Goal: Browse casually: Explore the website without a specific task or goal

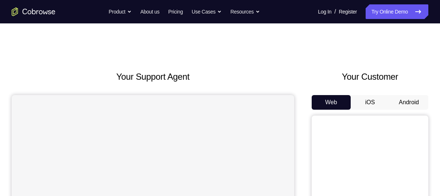
click at [404, 102] on button "Android" at bounding box center [409, 102] width 39 height 15
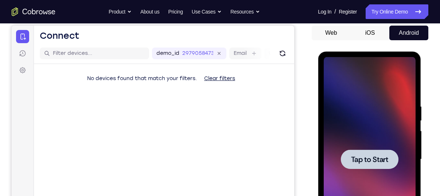
click at [375, 151] on div at bounding box center [370, 158] width 58 height 19
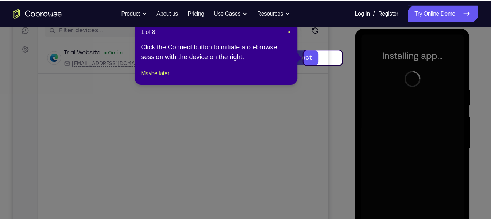
scroll to position [96, 0]
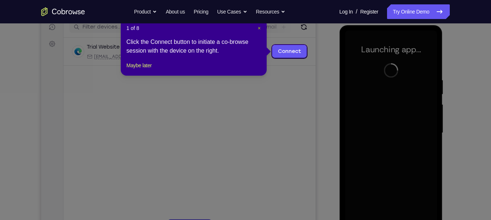
drag, startPoint x: 386, startPoint y: 22, endPoint x: 257, endPoint y: 30, distance: 129.4
click at [257, 30] on header "1 of 8 ×" at bounding box center [194, 27] width 134 height 7
click at [259, 28] on span "×" at bounding box center [259, 28] width 3 height 6
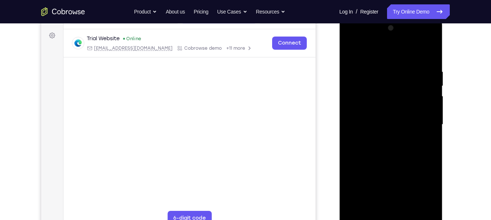
drag, startPoint x: 386, startPoint y: 78, endPoint x: 386, endPoint y: 86, distance: 8.0
click at [386, 86] on div at bounding box center [391, 124] width 92 height 204
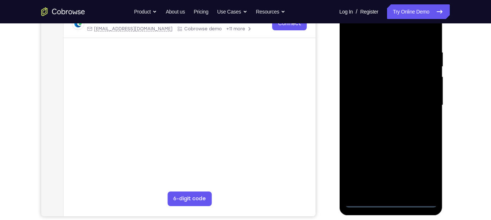
scroll to position [124, 0]
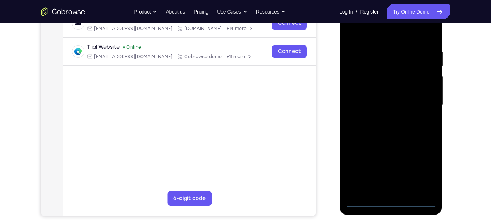
click at [392, 195] on div at bounding box center [391, 105] width 92 height 204
click at [419, 173] on div at bounding box center [391, 105] width 92 height 204
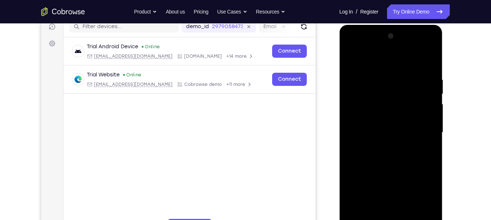
scroll to position [94, 0]
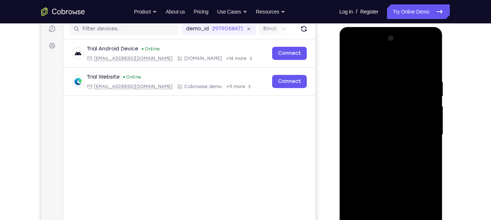
click at [376, 61] on div at bounding box center [391, 134] width 92 height 204
click at [425, 133] on div at bounding box center [391, 134] width 92 height 204
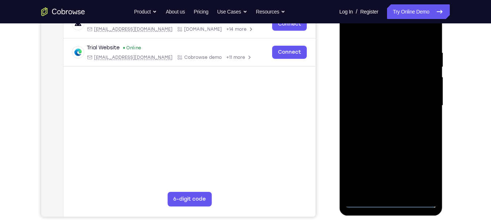
scroll to position [114, 0]
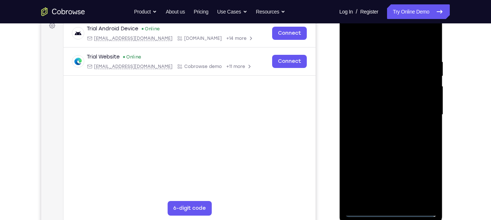
click at [383, 128] on div at bounding box center [391, 114] width 92 height 204
click at [383, 109] on div at bounding box center [391, 114] width 92 height 204
click at [390, 98] on div at bounding box center [391, 114] width 92 height 204
click at [379, 112] on div at bounding box center [391, 114] width 92 height 204
click at [376, 138] on div at bounding box center [391, 114] width 92 height 204
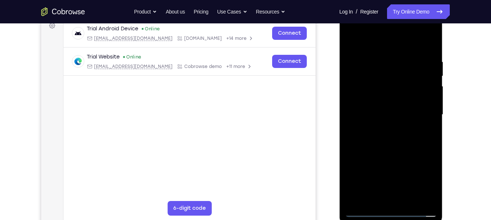
click at [376, 138] on div at bounding box center [391, 114] width 92 height 204
click at [429, 54] on div at bounding box center [391, 114] width 92 height 204
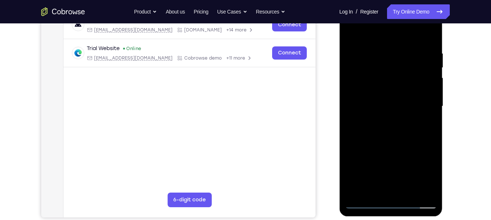
drag, startPoint x: 394, startPoint y: 131, endPoint x: 395, endPoint y: 113, distance: 17.6
click at [395, 113] on div at bounding box center [391, 106] width 92 height 204
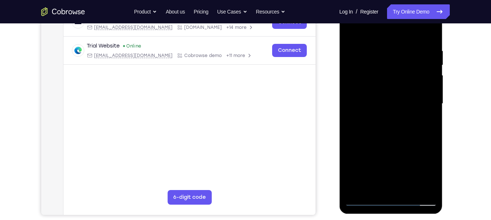
scroll to position [125, 0]
click at [432, 120] on div at bounding box center [391, 103] width 92 height 204
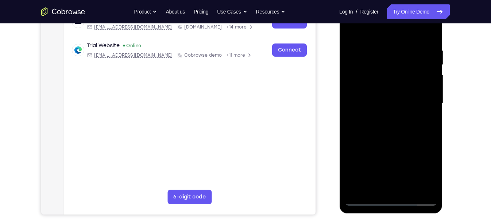
click at [432, 120] on div at bounding box center [391, 103] width 92 height 204
drag, startPoint x: 391, startPoint y: 56, endPoint x: 395, endPoint y: 93, distance: 37.0
click at [395, 93] on div at bounding box center [391, 103] width 92 height 204
click at [376, 48] on div at bounding box center [391, 103] width 92 height 204
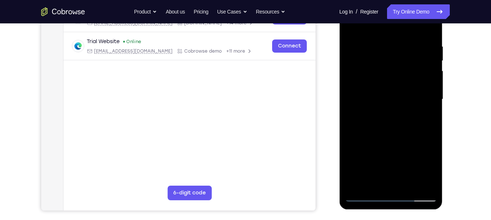
scroll to position [129, 0]
click at [430, 29] on div at bounding box center [391, 99] width 92 height 204
click at [402, 43] on div at bounding box center [391, 99] width 92 height 204
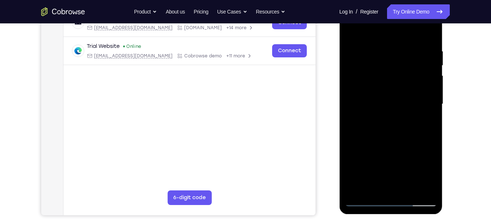
scroll to position [124, 0]
click at [429, 35] on div at bounding box center [391, 104] width 92 height 204
drag, startPoint x: 423, startPoint y: 47, endPoint x: 370, endPoint y: 54, distance: 53.3
click at [370, 54] on div at bounding box center [391, 104] width 92 height 204
click at [375, 39] on div at bounding box center [391, 104] width 92 height 204
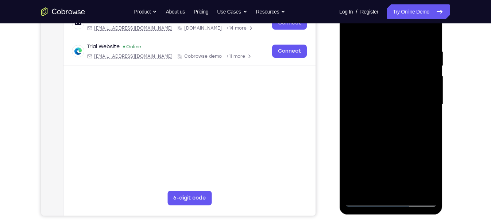
click at [426, 75] on div at bounding box center [391, 104] width 92 height 204
click at [430, 34] on div at bounding box center [391, 104] width 92 height 204
click at [417, 46] on div at bounding box center [391, 104] width 92 height 204
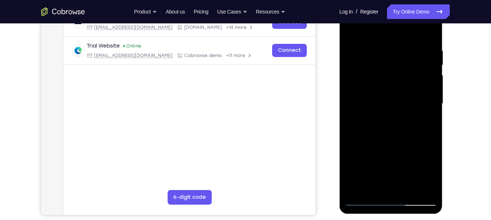
scroll to position [125, 0]
click at [417, 46] on div at bounding box center [391, 103] width 92 height 204
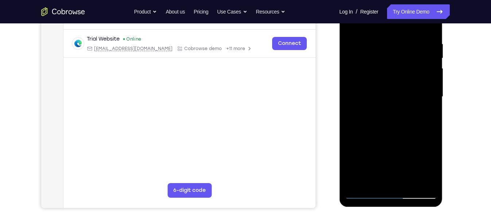
scroll to position [131, 0]
click at [429, 26] on div at bounding box center [391, 97] width 92 height 204
drag, startPoint x: 428, startPoint y: 41, endPoint x: 363, endPoint y: 45, distance: 65.0
click at [363, 45] on div at bounding box center [391, 97] width 92 height 204
click at [384, 39] on div at bounding box center [391, 97] width 92 height 204
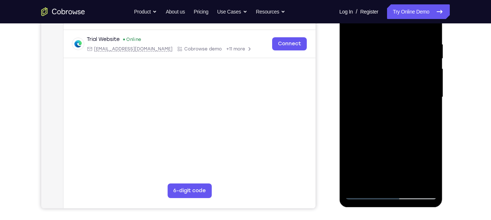
click at [426, 26] on div at bounding box center [391, 97] width 92 height 204
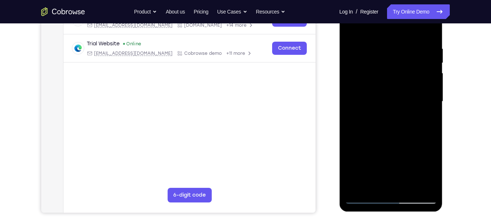
scroll to position [127, 0]
drag, startPoint x: 426, startPoint y: 43, endPoint x: 384, endPoint y: 47, distance: 42.6
click at [384, 47] on div at bounding box center [391, 102] width 92 height 204
drag, startPoint x: 422, startPoint y: 46, endPoint x: 376, endPoint y: 45, distance: 46.3
click at [376, 45] on div at bounding box center [391, 102] width 92 height 204
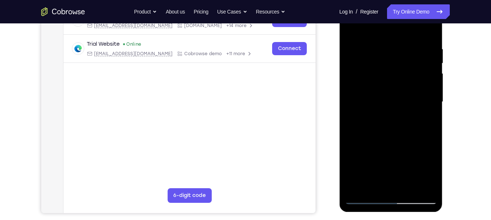
drag, startPoint x: 414, startPoint y: 48, endPoint x: 341, endPoint y: 46, distance: 73.3
click at [341, 46] on div at bounding box center [390, 102] width 103 height 217
click at [384, 43] on div at bounding box center [391, 102] width 92 height 204
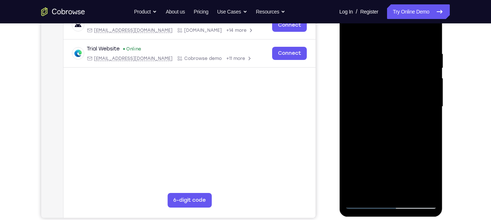
scroll to position [122, 0]
click at [425, 76] on div at bounding box center [391, 106] width 92 height 204
click at [427, 37] on div at bounding box center [391, 106] width 92 height 204
click at [408, 193] on div at bounding box center [391, 106] width 92 height 204
click at [392, 143] on div at bounding box center [391, 106] width 92 height 204
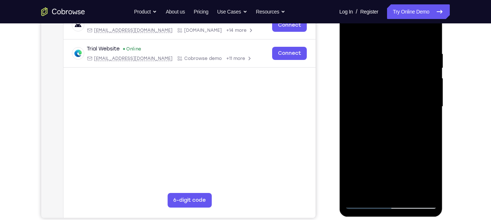
drag, startPoint x: 409, startPoint y: 70, endPoint x: 426, endPoint y: 80, distance: 19.3
click at [426, 80] on div at bounding box center [391, 106] width 92 height 204
click at [358, 55] on div at bounding box center [391, 106] width 92 height 204
click at [372, 189] on div at bounding box center [391, 106] width 92 height 204
drag, startPoint x: 383, startPoint y: 178, endPoint x: 406, endPoint y: 85, distance: 95.9
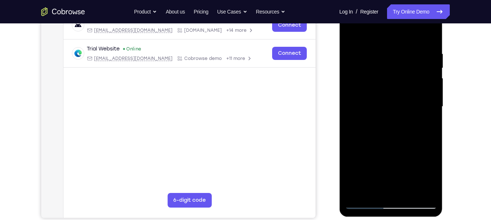
click at [406, 85] on div at bounding box center [391, 106] width 92 height 204
drag, startPoint x: 390, startPoint y: 176, endPoint x: 398, endPoint y: 109, distance: 67.1
click at [398, 109] on div at bounding box center [391, 106] width 92 height 204
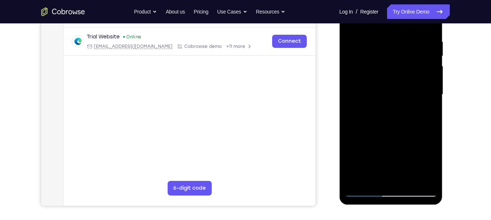
scroll to position [135, 0]
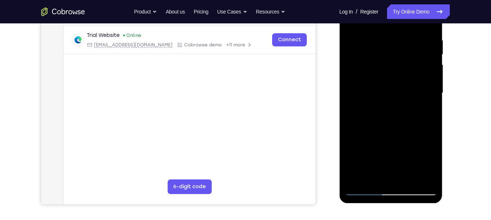
click at [432, 146] on div at bounding box center [391, 93] width 92 height 204
click at [364, 188] on div at bounding box center [391, 93] width 92 height 204
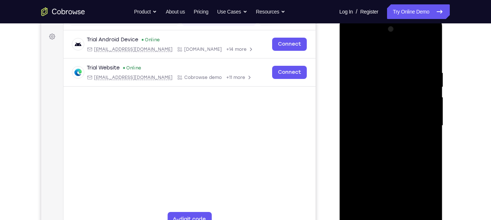
scroll to position [102, 0]
click at [431, 53] on div at bounding box center [391, 126] width 92 height 204
click at [353, 54] on div at bounding box center [391, 126] width 92 height 204
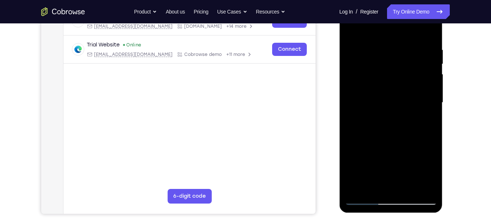
scroll to position [126, 0]
drag, startPoint x: 393, startPoint y: 143, endPoint x: 402, endPoint y: 27, distance: 116.4
click at [402, 27] on div at bounding box center [391, 102] width 92 height 204
drag, startPoint x: 392, startPoint y: 162, endPoint x: 395, endPoint y: 32, distance: 129.9
click at [395, 32] on div at bounding box center [391, 102] width 92 height 204
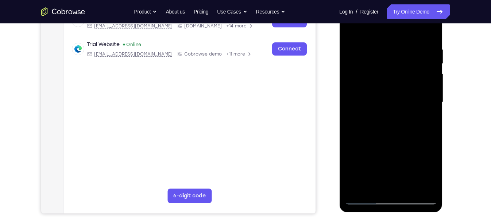
drag, startPoint x: 396, startPoint y: 144, endPoint x: 404, endPoint y: 70, distance: 74.1
click at [404, 70] on div at bounding box center [391, 102] width 92 height 204
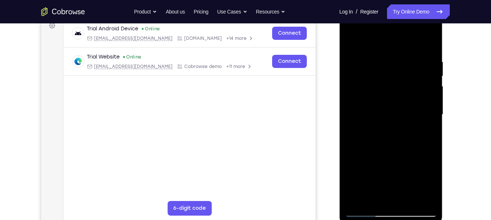
scroll to position [113, 0]
click at [406, 120] on div at bounding box center [391, 115] width 92 height 204
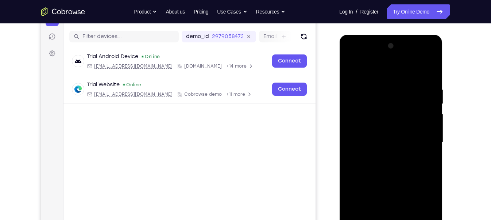
scroll to position [106, 0]
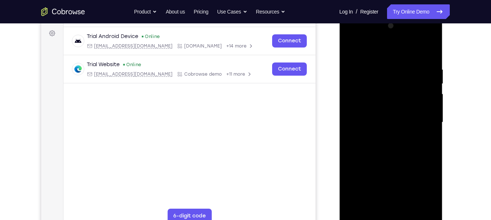
drag, startPoint x: 384, startPoint y: 142, endPoint x: 386, endPoint y: 77, distance: 64.6
click at [386, 77] on div at bounding box center [391, 122] width 92 height 204
drag, startPoint x: 371, startPoint y: 149, endPoint x: 380, endPoint y: 55, distance: 93.9
click at [380, 55] on div at bounding box center [391, 122] width 92 height 204
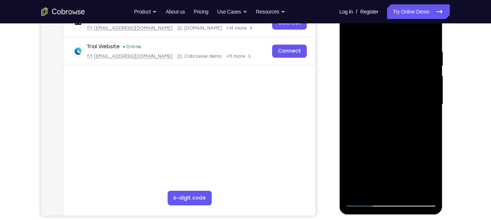
scroll to position [123, 0]
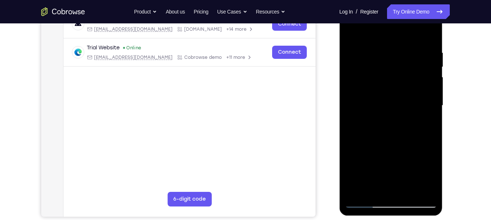
click at [422, 190] on div at bounding box center [391, 105] width 92 height 204
drag, startPoint x: 419, startPoint y: 46, endPoint x: 404, endPoint y: 147, distance: 102.2
click at [404, 147] on div at bounding box center [391, 105] width 92 height 204
drag, startPoint x: 376, startPoint y: 158, endPoint x: 377, endPoint y: 129, distance: 28.8
click at [377, 129] on div at bounding box center [391, 105] width 92 height 204
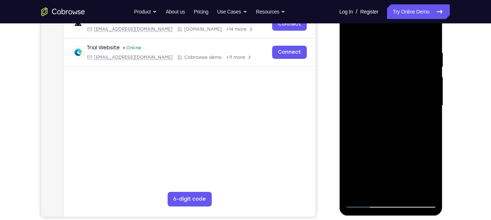
click at [352, 66] on div at bounding box center [391, 105] width 92 height 204
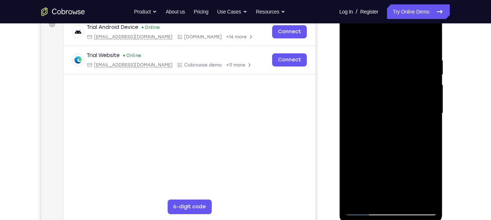
scroll to position [109, 0]
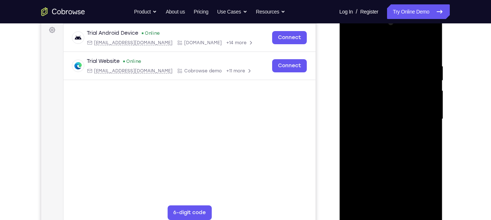
click at [434, 111] on div at bounding box center [391, 119] width 92 height 204
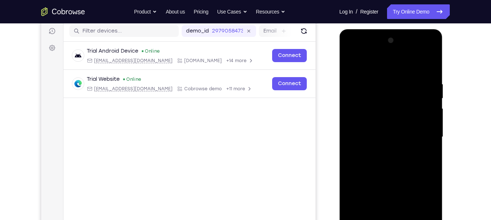
scroll to position [91, 0]
click at [429, 111] on div at bounding box center [391, 137] width 92 height 204
click at [430, 43] on div at bounding box center [391, 137] width 92 height 204
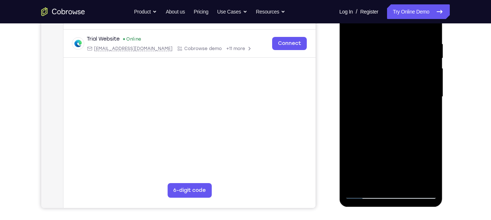
scroll to position [132, 0]
click at [357, 182] on div at bounding box center [391, 96] width 92 height 204
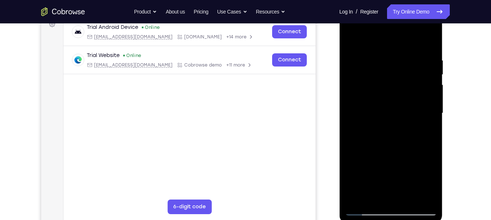
scroll to position [115, 0]
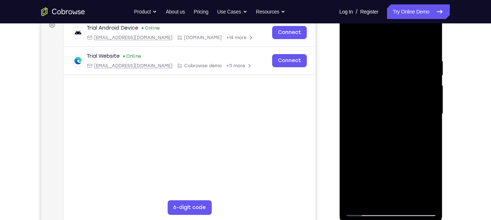
drag, startPoint x: 396, startPoint y: 82, endPoint x: 384, endPoint y: 181, distance: 100.3
click at [384, 181] on div at bounding box center [391, 114] width 92 height 204
click at [382, 57] on div at bounding box center [391, 114] width 92 height 204
click at [429, 43] on div at bounding box center [391, 114] width 92 height 204
drag, startPoint x: 423, startPoint y: 57, endPoint x: 375, endPoint y: 65, distance: 48.5
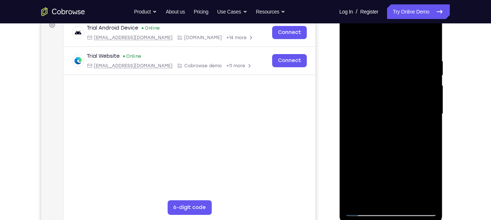
click at [375, 65] on div at bounding box center [391, 114] width 92 height 204
drag, startPoint x: 424, startPoint y: 57, endPoint x: 359, endPoint y: 60, distance: 65.7
click at [359, 60] on div at bounding box center [391, 114] width 92 height 204
drag, startPoint x: 423, startPoint y: 60, endPoint x: 351, endPoint y: 65, distance: 72.7
click at [351, 65] on div at bounding box center [391, 114] width 92 height 204
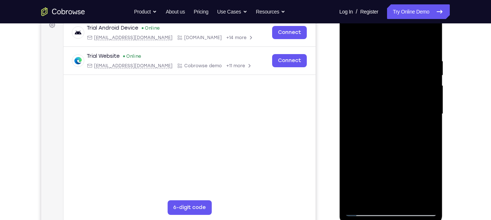
drag, startPoint x: 420, startPoint y: 60, endPoint x: 351, endPoint y: 66, distance: 68.9
click at [351, 66] on div at bounding box center [391, 114] width 92 height 204
drag, startPoint x: 419, startPoint y: 61, endPoint x: 332, endPoint y: 67, distance: 87.1
click at [339, 67] on html "Online web based iOS Simulators and Android Emulators. Run iPhone, iPad, Mobile…" at bounding box center [391, 115] width 104 height 219
drag, startPoint x: 421, startPoint y: 58, endPoint x: 357, endPoint y: 58, distance: 63.8
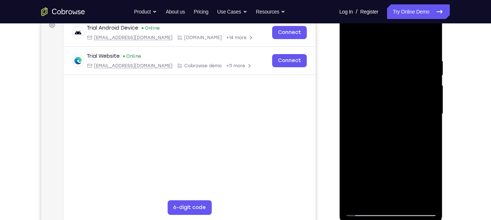
click at [357, 58] on div at bounding box center [391, 114] width 92 height 204
click at [359, 57] on div at bounding box center [391, 114] width 92 height 204
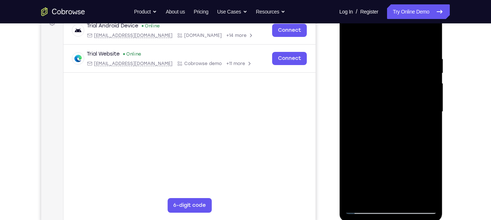
scroll to position [116, 0]
click at [429, 41] on div at bounding box center [391, 112] width 92 height 204
drag, startPoint x: 430, startPoint y: 58, endPoint x: 350, endPoint y: 61, distance: 79.9
click at [350, 61] on div at bounding box center [391, 112] width 92 height 204
drag, startPoint x: 418, startPoint y: 55, endPoint x: 356, endPoint y: 62, distance: 63.1
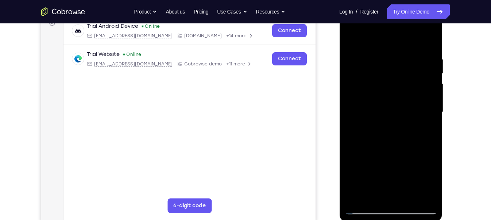
click at [356, 62] on div at bounding box center [391, 112] width 92 height 204
drag, startPoint x: 426, startPoint y: 48, endPoint x: 338, endPoint y: 49, distance: 88.6
click at [339, 49] on html "Online web based iOS Simulators and Android Emulators. Run iPhone, iPad, Mobile…" at bounding box center [391, 113] width 104 height 219
click at [347, 52] on div at bounding box center [391, 112] width 92 height 204
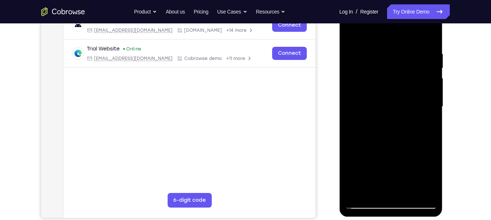
scroll to position [121, 0]
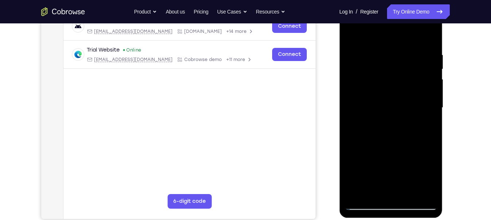
click at [431, 36] on div at bounding box center [391, 107] width 92 height 204
drag, startPoint x: 430, startPoint y: 50, endPoint x: 334, endPoint y: 59, distance: 96.0
click at [339, 59] on html "Online web based iOS Simulators and Android Emulators. Run iPhone, iPad, Mobile…" at bounding box center [391, 109] width 104 height 219
drag, startPoint x: 425, startPoint y: 50, endPoint x: 394, endPoint y: 55, distance: 31.4
click at [394, 55] on div at bounding box center [391, 107] width 92 height 204
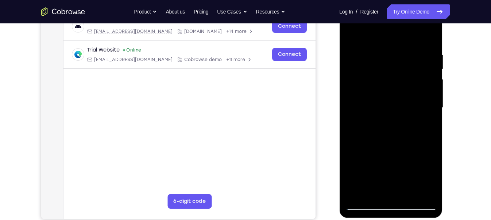
click at [414, 51] on div at bounding box center [391, 107] width 92 height 204
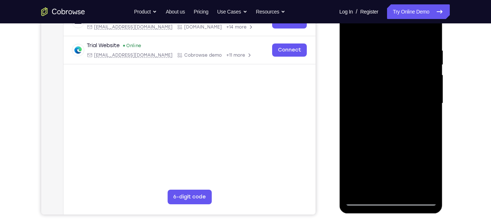
scroll to position [124, 0]
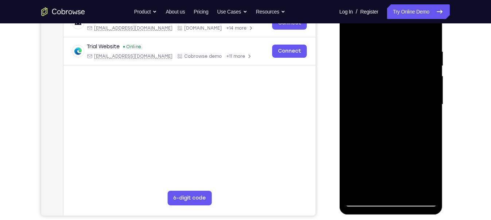
click at [433, 63] on div at bounding box center [391, 104] width 92 height 204
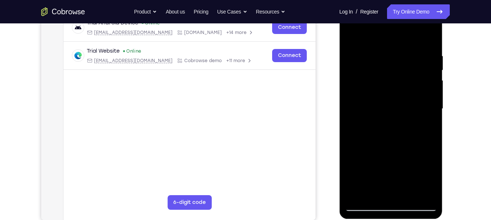
scroll to position [118, 0]
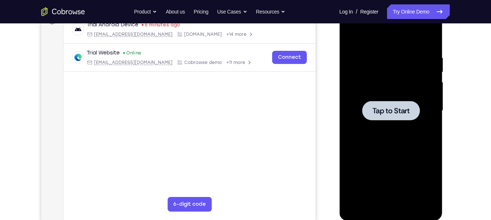
click at [372, 121] on div at bounding box center [391, 110] width 92 height 204
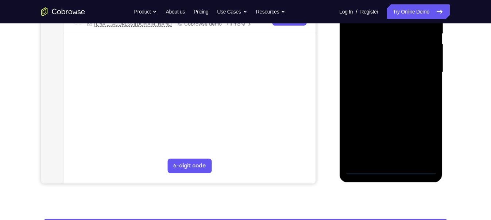
scroll to position [157, 0]
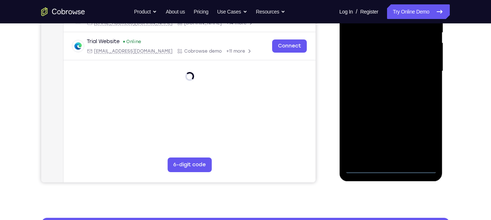
click at [389, 168] on div at bounding box center [391, 71] width 92 height 204
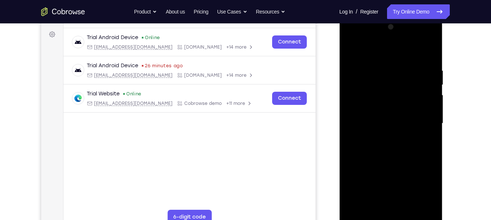
scroll to position [105, 0]
click at [422, 195] on div at bounding box center [391, 123] width 92 height 204
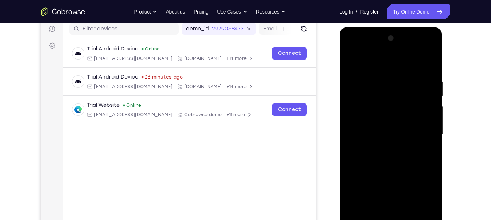
click at [364, 64] on div at bounding box center [391, 134] width 92 height 204
click at [420, 133] on div at bounding box center [391, 134] width 92 height 204
click at [384, 148] on div at bounding box center [391, 134] width 92 height 204
click at [387, 124] on div at bounding box center [391, 134] width 92 height 204
click at [394, 122] on div at bounding box center [391, 134] width 92 height 204
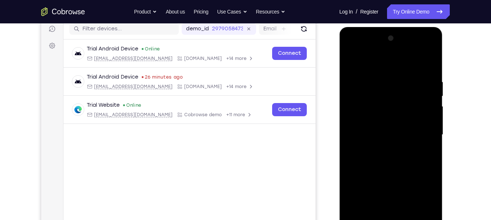
click at [386, 131] on div at bounding box center [391, 134] width 92 height 204
click at [386, 155] on div at bounding box center [391, 134] width 92 height 204
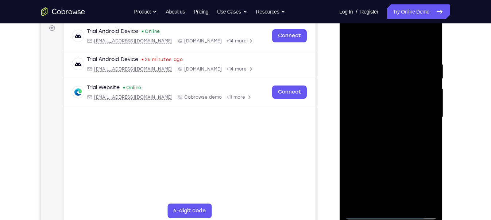
scroll to position [111, 0]
click at [424, 57] on div at bounding box center [391, 117] width 92 height 204
click at [428, 53] on div at bounding box center [391, 117] width 92 height 204
drag, startPoint x: 422, startPoint y: 64, endPoint x: 357, endPoint y: 75, distance: 65.1
click at [357, 75] on div at bounding box center [391, 117] width 92 height 204
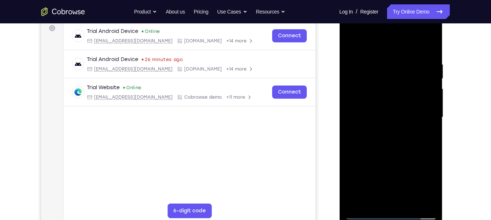
drag, startPoint x: 413, startPoint y: 60, endPoint x: 349, endPoint y: 57, distance: 64.3
click at [349, 57] on div at bounding box center [391, 117] width 92 height 204
drag, startPoint x: 383, startPoint y: 55, endPoint x: 298, endPoint y: 40, distance: 86.4
click at [339, 40] on html "Online web based iOS Simulators and Android Emulators. Run iPhone, iPad, Mobile…" at bounding box center [391, 118] width 104 height 219
drag, startPoint x: 361, startPoint y: 130, endPoint x: 370, endPoint y: 71, distance: 60.2
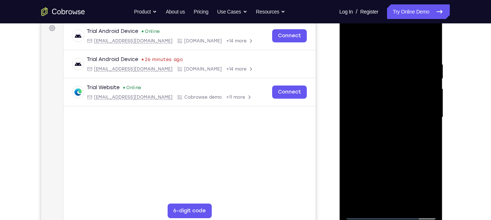
click at [370, 71] on div at bounding box center [391, 117] width 92 height 204
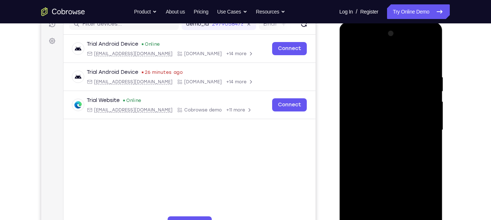
scroll to position [96, 0]
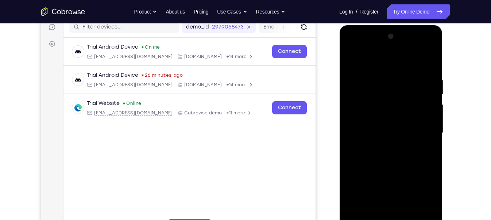
drag, startPoint x: 396, startPoint y: 163, endPoint x: 406, endPoint y: 99, distance: 64.6
click at [406, 99] on div at bounding box center [391, 133] width 92 height 204
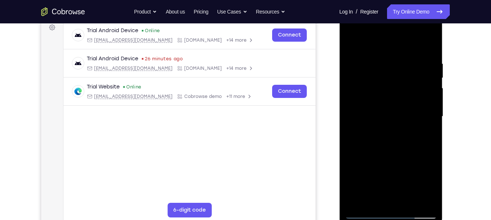
drag, startPoint x: 401, startPoint y: 176, endPoint x: 395, endPoint y: 81, distance: 95.0
click at [395, 81] on div at bounding box center [391, 116] width 92 height 204
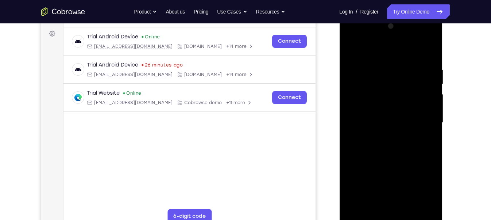
click at [410, 195] on div at bounding box center [391, 122] width 92 height 204
click at [391, 158] on div at bounding box center [391, 122] width 92 height 204
drag, startPoint x: 384, startPoint y: 168, endPoint x: 387, endPoint y: 135, distance: 33.3
click at [387, 135] on div at bounding box center [391, 122] width 92 height 204
drag, startPoint x: 398, startPoint y: 201, endPoint x: 402, endPoint y: 151, distance: 50.2
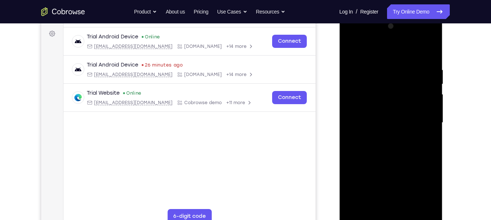
click at [402, 151] on div at bounding box center [391, 122] width 92 height 204
drag, startPoint x: 402, startPoint y: 199, endPoint x: 410, endPoint y: 151, distance: 48.5
click at [410, 151] on div at bounding box center [391, 122] width 92 height 204
drag, startPoint x: 404, startPoint y: 197, endPoint x: 412, endPoint y: 125, distance: 72.3
click at [412, 125] on div at bounding box center [391, 122] width 92 height 204
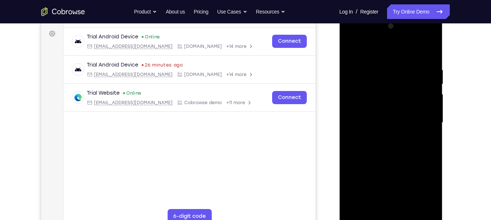
drag, startPoint x: 400, startPoint y: 194, endPoint x: 408, endPoint y: 120, distance: 73.8
click at [408, 120] on div at bounding box center [391, 122] width 92 height 204
click at [374, 185] on div at bounding box center [391, 122] width 92 height 204
click at [351, 50] on div at bounding box center [391, 122] width 92 height 204
drag, startPoint x: 406, startPoint y: 190, endPoint x: 407, endPoint y: 182, distance: 8.1
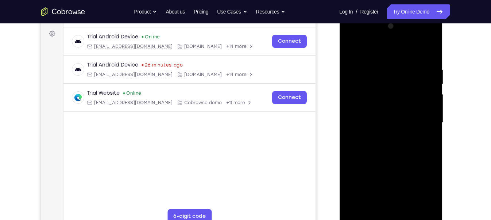
click at [407, 182] on div at bounding box center [391, 122] width 92 height 204
click at [380, 181] on div at bounding box center [391, 122] width 92 height 204
drag, startPoint x: 353, startPoint y: 97, endPoint x: 348, endPoint y: 236, distance: 139.1
click at [348, 195] on html "Online web based iOS Simulators and Android Emulators. Run iPhone, iPad, Mobile…" at bounding box center [391, 124] width 104 height 219
drag, startPoint x: 356, startPoint y: 77, endPoint x: 348, endPoint y: 220, distance: 143.2
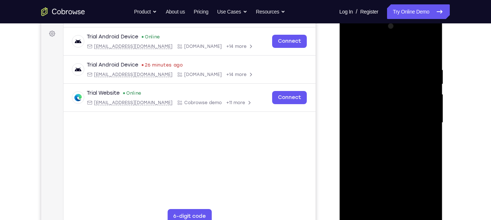
click at [348, 195] on div at bounding box center [391, 122] width 92 height 204
drag, startPoint x: 359, startPoint y: 105, endPoint x: 355, endPoint y: 181, distance: 75.2
click at [355, 181] on div at bounding box center [391, 122] width 92 height 204
drag, startPoint x: 364, startPoint y: 132, endPoint x: 361, endPoint y: 174, distance: 42.5
click at [361, 174] on div at bounding box center [391, 122] width 92 height 204
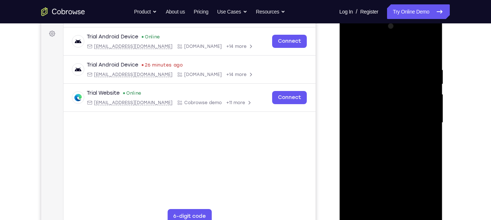
drag, startPoint x: 360, startPoint y: 109, endPoint x: 362, endPoint y: 222, distance: 112.4
click at [362, 195] on div at bounding box center [391, 122] width 92 height 204
drag, startPoint x: 361, startPoint y: 68, endPoint x: 360, endPoint y: 166, distance: 98.1
click at [360, 166] on div at bounding box center [391, 122] width 92 height 204
drag, startPoint x: 364, startPoint y: 111, endPoint x: 357, endPoint y: 198, distance: 87.1
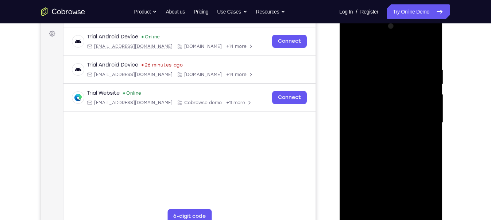
click at [357, 195] on div at bounding box center [391, 122] width 92 height 204
drag, startPoint x: 364, startPoint y: 88, endPoint x: 358, endPoint y: 127, distance: 39.8
click at [358, 127] on div at bounding box center [391, 122] width 92 height 204
drag, startPoint x: 352, startPoint y: 74, endPoint x: 368, endPoint y: 139, distance: 66.7
click at [368, 139] on div at bounding box center [391, 122] width 92 height 204
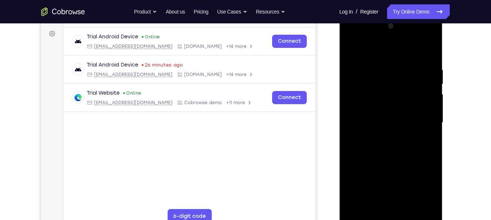
drag, startPoint x: 364, startPoint y: 77, endPoint x: 370, endPoint y: 148, distance: 71.3
click at [370, 148] on div at bounding box center [391, 122] width 92 height 204
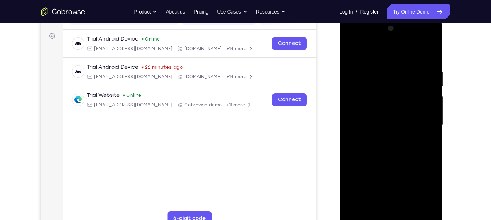
scroll to position [103, 0]
drag, startPoint x: 369, startPoint y: 117, endPoint x: 386, endPoint y: 113, distance: 17.6
click at [386, 113] on div at bounding box center [391, 125] width 92 height 204
drag, startPoint x: 386, startPoint y: 113, endPoint x: 384, endPoint y: 186, distance: 73.7
click at [384, 186] on div at bounding box center [391, 125] width 92 height 204
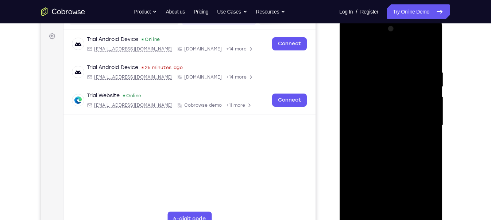
drag, startPoint x: 390, startPoint y: 103, endPoint x: 399, endPoint y: 163, distance: 60.9
click at [399, 163] on div at bounding box center [391, 125] width 92 height 204
drag, startPoint x: 400, startPoint y: 129, endPoint x: 398, endPoint y: 184, distance: 55.1
click at [398, 184] on div at bounding box center [391, 125] width 92 height 204
drag, startPoint x: 391, startPoint y: 139, endPoint x: 392, endPoint y: 199, distance: 60.2
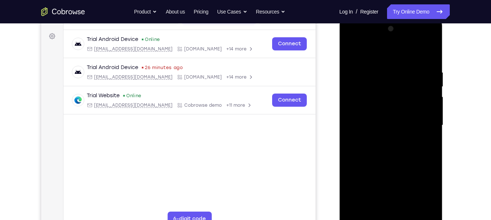
click at [392, 195] on div at bounding box center [391, 125] width 92 height 204
drag, startPoint x: 405, startPoint y: 119, endPoint x: 403, endPoint y: 201, distance: 82.5
click at [403, 195] on div at bounding box center [391, 125] width 92 height 204
drag, startPoint x: 399, startPoint y: 82, endPoint x: 400, endPoint y: 129, distance: 47.4
click at [400, 129] on div at bounding box center [391, 125] width 92 height 204
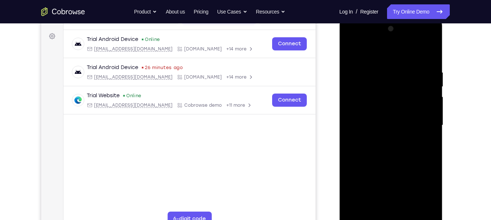
drag, startPoint x: 394, startPoint y: 202, endPoint x: 393, endPoint y: 107, distance: 95.6
click at [393, 107] on div at bounding box center [391, 125] width 92 height 204
drag, startPoint x: 383, startPoint y: 188, endPoint x: 376, endPoint y: 82, distance: 106.4
click at [376, 82] on div at bounding box center [391, 125] width 92 height 204
drag, startPoint x: 398, startPoint y: 154, endPoint x: 399, endPoint y: 91, distance: 63.1
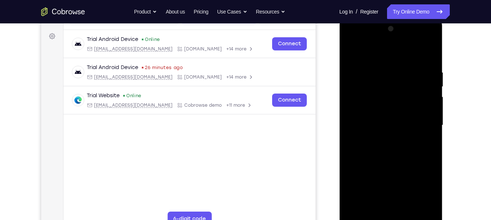
click at [399, 91] on div at bounding box center [391, 125] width 92 height 204
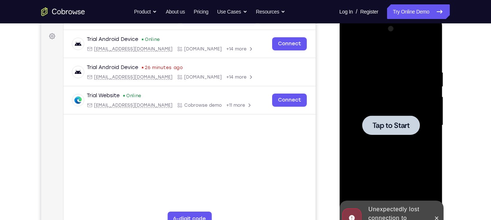
click at [374, 112] on div at bounding box center [391, 125] width 92 height 204
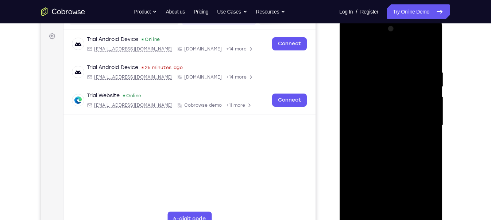
scroll to position [118, 0]
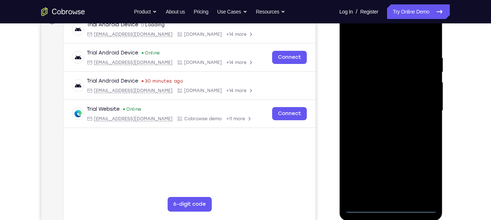
click at [391, 195] on div at bounding box center [391, 110] width 92 height 204
click at [422, 179] on div at bounding box center [391, 110] width 92 height 204
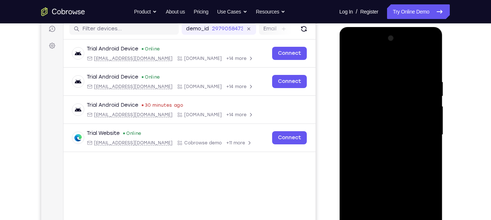
scroll to position [94, 0]
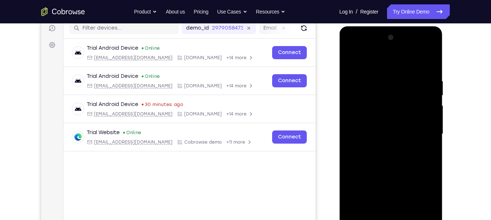
click at [377, 59] on div at bounding box center [391, 134] width 92 height 204
click at [422, 136] on div at bounding box center [391, 134] width 92 height 204
click at [382, 145] on div at bounding box center [391, 134] width 92 height 204
click at [375, 127] on div at bounding box center [391, 134] width 92 height 204
click at [381, 122] on div at bounding box center [391, 134] width 92 height 204
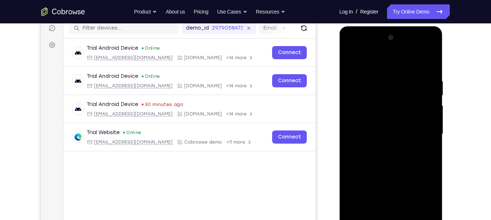
click at [378, 132] on div at bounding box center [391, 134] width 92 height 204
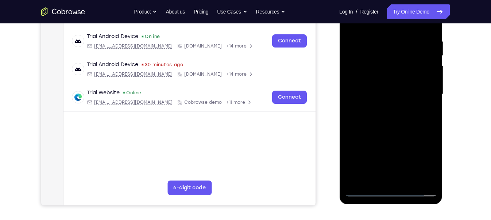
scroll to position [116, 0]
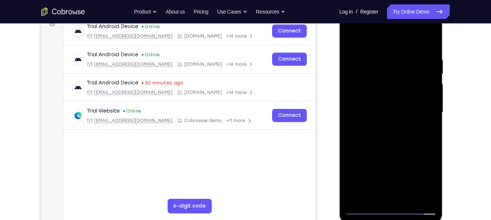
click at [382, 136] on div at bounding box center [391, 112] width 92 height 204
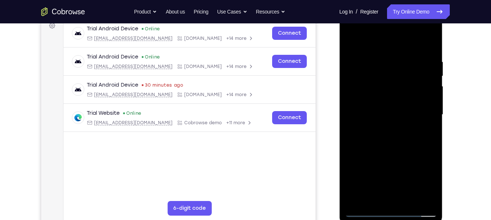
click at [407, 195] on div at bounding box center [391, 114] width 92 height 204
click at [431, 51] on div at bounding box center [391, 114] width 92 height 204
click at [408, 195] on div at bounding box center [391, 114] width 92 height 204
click at [383, 148] on div at bounding box center [391, 114] width 92 height 204
drag, startPoint x: 389, startPoint y: 178, endPoint x: 386, endPoint y: 139, distance: 38.7
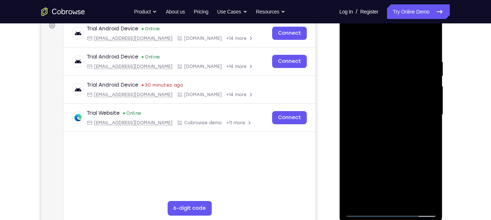
click at [386, 139] on div at bounding box center [391, 114] width 92 height 204
click at [399, 128] on div at bounding box center [391, 114] width 92 height 204
drag, startPoint x: 398, startPoint y: 167, endPoint x: 389, endPoint y: 45, distance: 122.6
click at [389, 45] on div at bounding box center [391, 114] width 92 height 204
drag, startPoint x: 376, startPoint y: 167, endPoint x: 386, endPoint y: 80, distance: 87.7
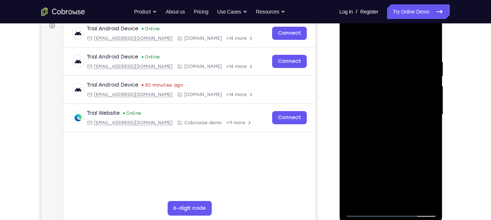
click at [386, 80] on div at bounding box center [391, 114] width 92 height 204
drag, startPoint x: 382, startPoint y: 171, endPoint x: 395, endPoint y: 86, distance: 85.3
click at [395, 86] on div at bounding box center [391, 114] width 92 height 204
click at [378, 160] on div at bounding box center [391, 114] width 92 height 204
drag, startPoint x: 421, startPoint y: 100, endPoint x: 418, endPoint y: 235, distance: 135.7
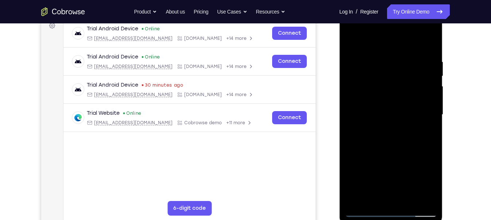
click at [418, 195] on html "Online web based iOS Simulators and Android Emulators. Run iPhone, iPad, Mobile…" at bounding box center [391, 116] width 104 height 219
drag, startPoint x: 423, startPoint y: 82, endPoint x: 407, endPoint y: 210, distance: 129.8
click at [407, 195] on div at bounding box center [391, 114] width 92 height 204
click at [423, 60] on div at bounding box center [391, 114] width 92 height 204
drag, startPoint x: 423, startPoint y: 60, endPoint x: 404, endPoint y: 197, distance: 138.5
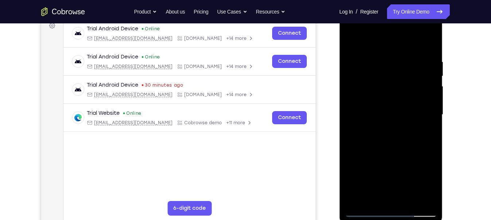
click at [404, 195] on div at bounding box center [391, 114] width 92 height 204
drag, startPoint x: 423, startPoint y: 76, endPoint x: 401, endPoint y: 236, distance: 161.6
click at [401, 195] on html "Online web based iOS Simulators and Android Emulators. Run iPhone, iPad, Mobile…" at bounding box center [391, 116] width 104 height 219
drag, startPoint x: 420, startPoint y: 81, endPoint x: 387, endPoint y: 236, distance: 158.1
click at [387, 195] on html "Online web based iOS Simulators and Android Emulators. Run iPhone, iPad, Mobile…" at bounding box center [391, 116] width 104 height 219
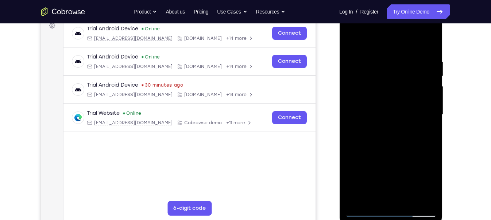
drag, startPoint x: 412, startPoint y: 104, endPoint x: 384, endPoint y: 236, distance: 134.6
click at [384, 195] on html "Online web based iOS Simulators and Android Emulators. Run iPhone, iPad, Mobile…" at bounding box center [391, 116] width 104 height 219
drag, startPoint x: 424, startPoint y: 98, endPoint x: 410, endPoint y: 220, distance: 122.3
click at [410, 195] on div at bounding box center [390, 115] width 103 height 217
drag, startPoint x: 421, startPoint y: 86, endPoint x: 407, endPoint y: 223, distance: 137.8
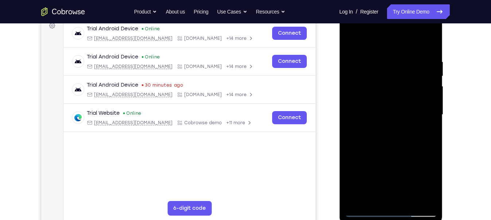
click at [407, 195] on div at bounding box center [390, 115] width 103 height 217
drag, startPoint x: 423, startPoint y: 88, endPoint x: 417, endPoint y: 200, distance: 112.5
click at [417, 195] on div at bounding box center [391, 114] width 92 height 204
drag, startPoint x: 428, startPoint y: 150, endPoint x: 430, endPoint y: 123, distance: 26.7
click at [430, 123] on div at bounding box center [391, 114] width 92 height 204
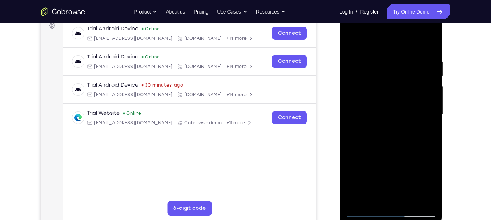
drag, startPoint x: 422, startPoint y: 162, endPoint x: 425, endPoint y: 114, distance: 47.9
click at [425, 114] on div at bounding box center [391, 114] width 92 height 204
drag, startPoint x: 428, startPoint y: 169, endPoint x: 429, endPoint y: 120, distance: 49.2
click at [429, 120] on div at bounding box center [391, 114] width 92 height 204
drag, startPoint x: 429, startPoint y: 151, endPoint x: 430, endPoint y: 96, distance: 54.7
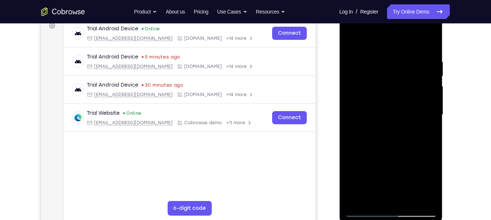
click at [430, 96] on div at bounding box center [391, 114] width 92 height 204
drag, startPoint x: 415, startPoint y: 138, endPoint x: 419, endPoint y: 73, distance: 64.3
click at [419, 73] on div at bounding box center [391, 114] width 92 height 204
drag, startPoint x: 423, startPoint y: 134, endPoint x: 430, endPoint y: 99, distance: 35.7
click at [430, 99] on div at bounding box center [391, 114] width 92 height 204
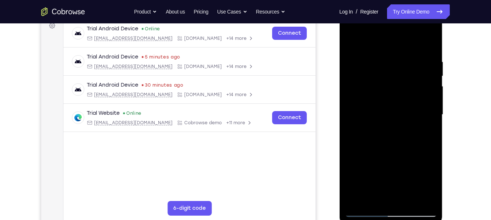
drag, startPoint x: 423, startPoint y: 133, endPoint x: 423, endPoint y: 77, distance: 56.2
click at [423, 77] on div at bounding box center [391, 114] width 92 height 204
drag, startPoint x: 423, startPoint y: 164, endPoint x: 421, endPoint y: 112, distance: 52.2
click at [421, 112] on div at bounding box center [391, 114] width 92 height 204
drag, startPoint x: 423, startPoint y: 137, endPoint x: 426, endPoint y: 116, distance: 21.4
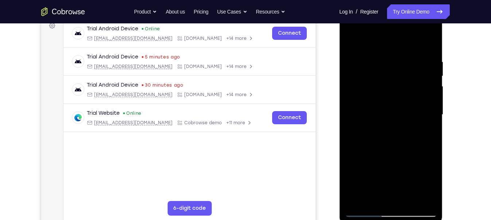
click at [426, 116] on div at bounding box center [391, 114] width 92 height 204
drag, startPoint x: 416, startPoint y: 113, endPoint x: 417, endPoint y: 214, distance: 100.7
click at [417, 195] on div at bounding box center [391, 114] width 92 height 204
drag, startPoint x: 424, startPoint y: 61, endPoint x: 396, endPoint y: 236, distance: 177.7
click at [396, 195] on html "Online web based iOS Simulators and Android Emulators. Run iPhone, iPad, Mobile…" at bounding box center [391, 116] width 104 height 219
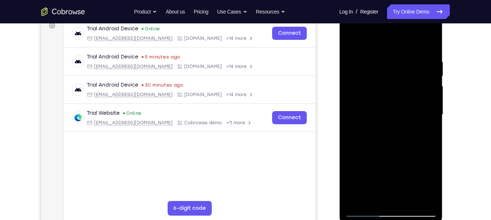
drag, startPoint x: 424, startPoint y: 72, endPoint x: 409, endPoint y: 215, distance: 143.4
click at [409, 195] on div at bounding box center [391, 114] width 92 height 204
drag, startPoint x: 412, startPoint y: 84, endPoint x: 399, endPoint y: 236, distance: 152.6
click at [399, 195] on html "Online web based iOS Simulators and Android Emulators. Run iPhone, iPad, Mobile…" at bounding box center [391, 116] width 104 height 219
drag, startPoint x: 427, startPoint y: 84, endPoint x: 411, endPoint y: 208, distance: 125.4
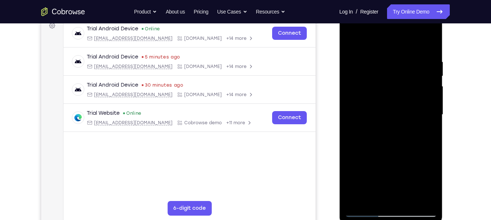
click at [411, 195] on div at bounding box center [391, 114] width 92 height 204
drag, startPoint x: 428, startPoint y: 111, endPoint x: 411, endPoint y: 206, distance: 95.8
click at [411, 195] on div at bounding box center [391, 114] width 92 height 204
drag, startPoint x: 427, startPoint y: 86, endPoint x: 421, endPoint y: 189, distance: 102.6
click at [421, 189] on div at bounding box center [391, 114] width 92 height 204
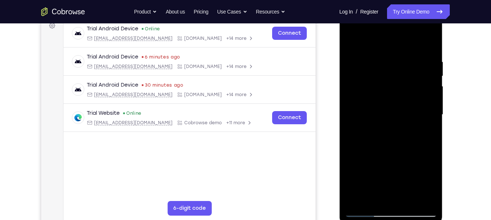
drag, startPoint x: 428, startPoint y: 123, endPoint x: 422, endPoint y: 175, distance: 52.8
click at [422, 175] on div at bounding box center [391, 114] width 92 height 204
drag, startPoint x: 422, startPoint y: 175, endPoint x: 424, endPoint y: 198, distance: 23.1
click at [424, 195] on div at bounding box center [391, 114] width 92 height 204
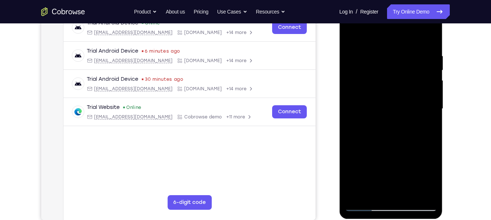
scroll to position [121, 0]
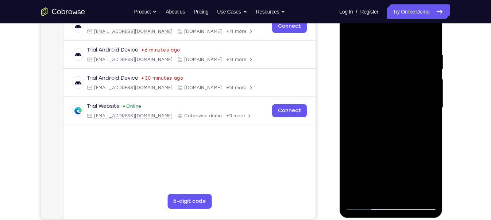
drag, startPoint x: 423, startPoint y: 108, endPoint x: 420, endPoint y: 145, distance: 36.6
click at [420, 145] on div at bounding box center [391, 107] width 92 height 204
drag, startPoint x: 425, startPoint y: 127, endPoint x: 423, endPoint y: 168, distance: 41.6
click at [423, 168] on div at bounding box center [391, 107] width 92 height 204
drag, startPoint x: 425, startPoint y: 163, endPoint x: 419, endPoint y: 200, distance: 37.3
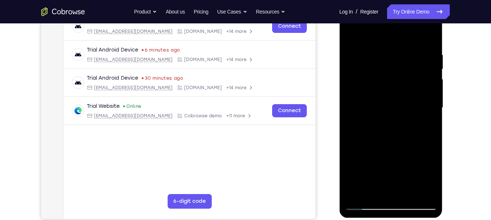
click at [419, 195] on div at bounding box center [391, 107] width 92 height 204
drag, startPoint x: 422, startPoint y: 100, endPoint x: 422, endPoint y: 152, distance: 51.8
click at [422, 152] on div at bounding box center [391, 107] width 92 height 204
drag, startPoint x: 425, startPoint y: 110, endPoint x: 421, endPoint y: 146, distance: 36.0
click at [421, 146] on div at bounding box center [391, 107] width 92 height 204
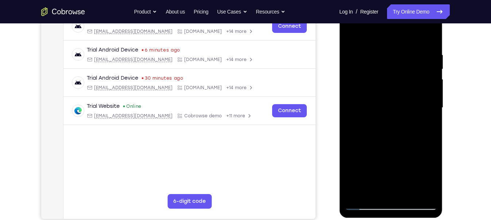
drag, startPoint x: 426, startPoint y: 107, endPoint x: 426, endPoint y: 124, distance: 17.5
click at [426, 124] on div at bounding box center [391, 107] width 92 height 204
drag, startPoint x: 428, startPoint y: 117, endPoint x: 427, endPoint y: 154, distance: 36.9
click at [427, 154] on div at bounding box center [391, 107] width 92 height 204
drag, startPoint x: 426, startPoint y: 104, endPoint x: 429, endPoint y: 143, distance: 39.9
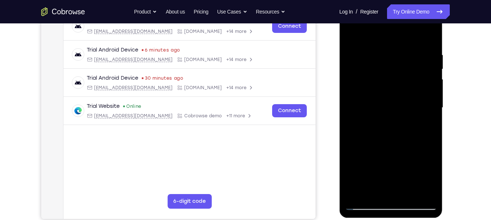
click at [429, 143] on div at bounding box center [391, 107] width 92 height 204
drag, startPoint x: 429, startPoint y: 143, endPoint x: 426, endPoint y: 183, distance: 39.8
click at [426, 183] on div at bounding box center [391, 107] width 92 height 204
drag, startPoint x: 424, startPoint y: 125, endPoint x: 423, endPoint y: 231, distance: 105.8
click at [423, 195] on html "Online web based iOS Simulators and Android Emulators. Run iPhone, iPad, Mobile…" at bounding box center [391, 109] width 104 height 219
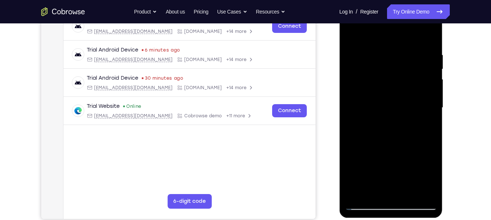
drag, startPoint x: 417, startPoint y: 77, endPoint x: 420, endPoint y: 125, distance: 48.6
click at [420, 125] on div at bounding box center [391, 107] width 92 height 204
drag, startPoint x: 422, startPoint y: 123, endPoint x: 418, endPoint y: 184, distance: 61.8
click at [418, 184] on div at bounding box center [391, 107] width 92 height 204
drag, startPoint x: 422, startPoint y: 147, endPoint x: 419, endPoint y: 207, distance: 59.9
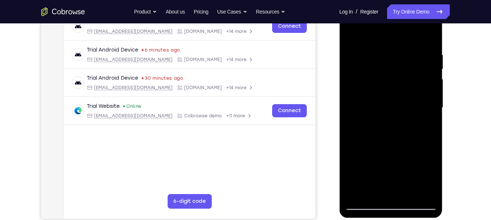
click at [419, 195] on div at bounding box center [391, 107] width 92 height 204
drag, startPoint x: 425, startPoint y: 123, endPoint x: 418, endPoint y: 175, distance: 52.2
click at [418, 175] on div at bounding box center [391, 107] width 92 height 204
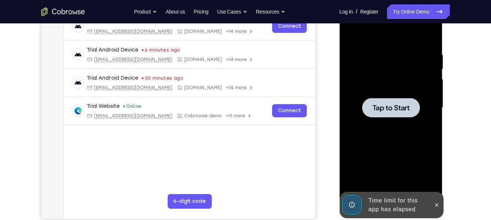
drag, startPoint x: 418, startPoint y: 73, endPoint x: 419, endPoint y: 86, distance: 13.6
click at [419, 86] on div at bounding box center [391, 107] width 92 height 204
